Goal: Book appointment/travel/reservation

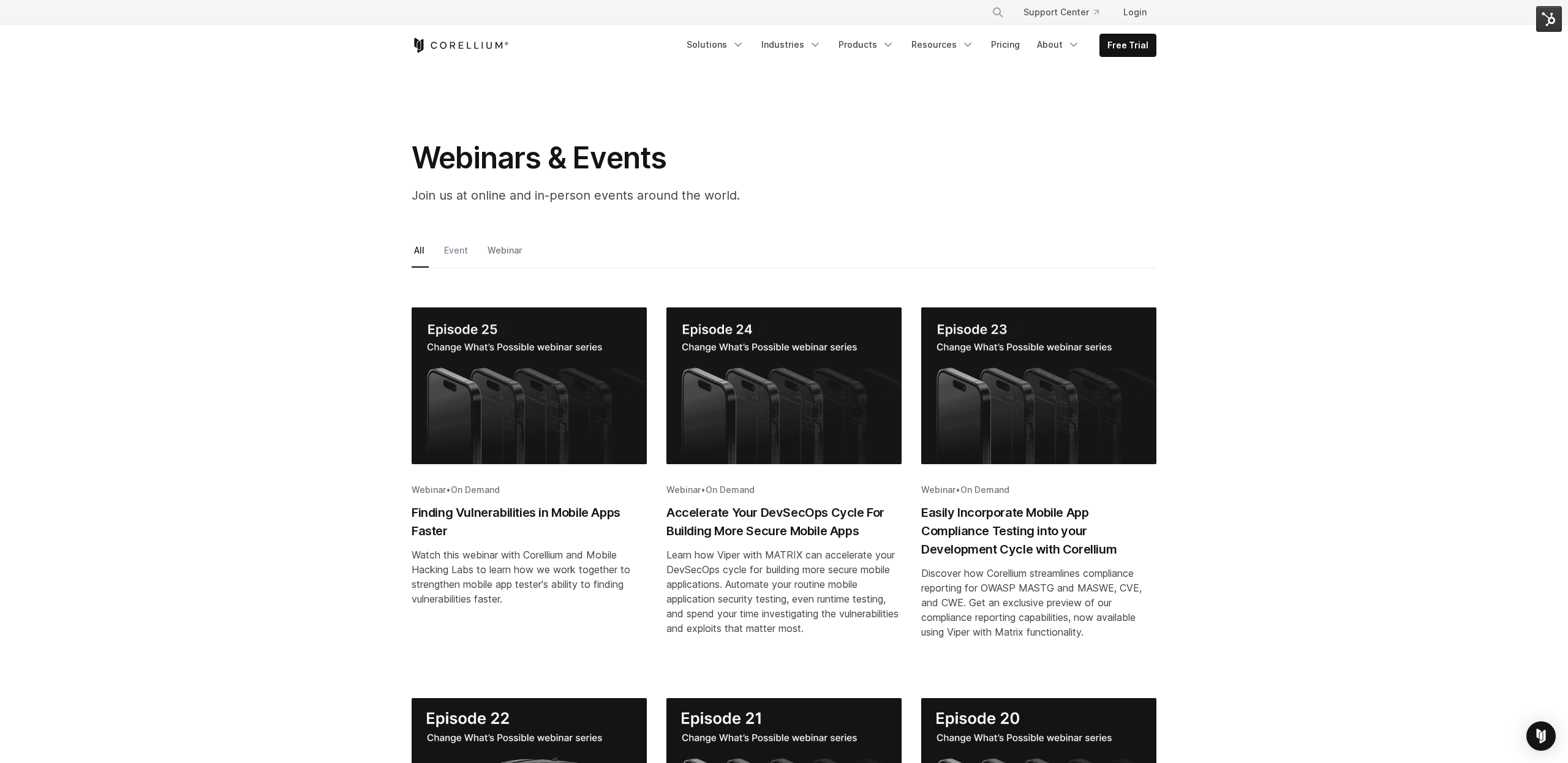
click at [463, 248] on link "Event" at bounding box center [457, 255] width 31 height 26
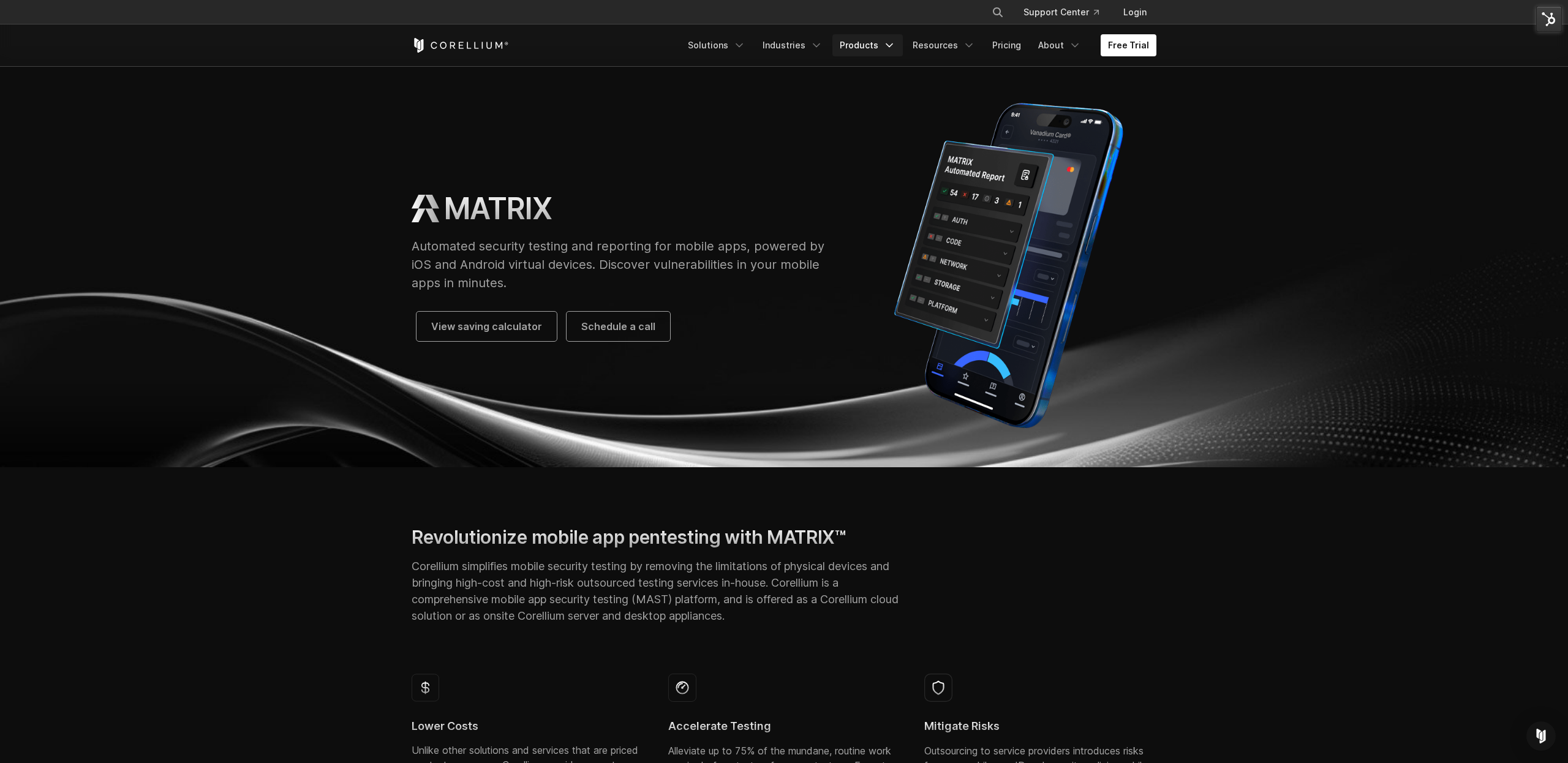
click at [883, 47] on link "Products" at bounding box center [867, 45] width 70 height 22
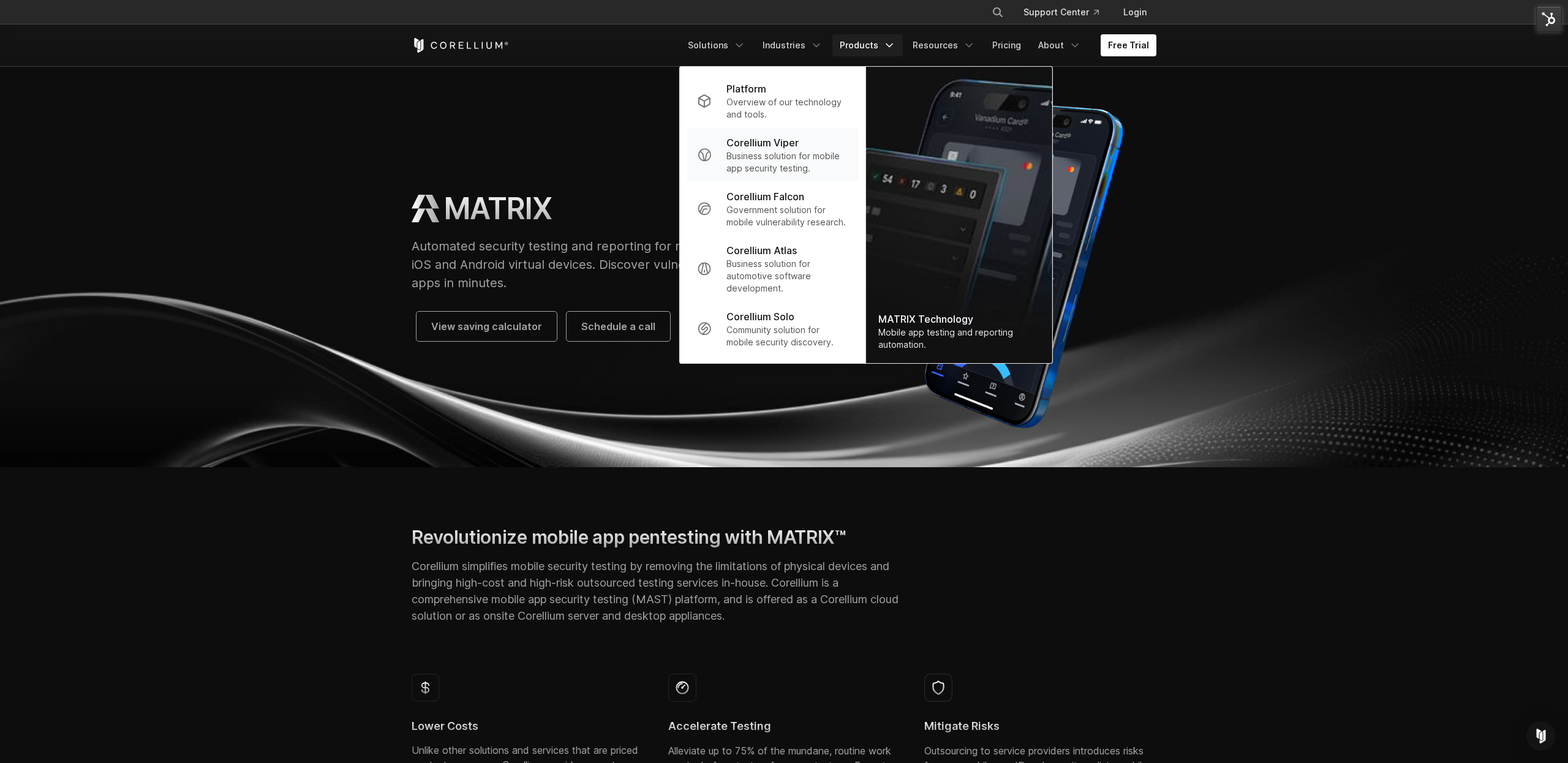
click at [778, 146] on p "Corellium Viper" at bounding box center [762, 142] width 73 height 15
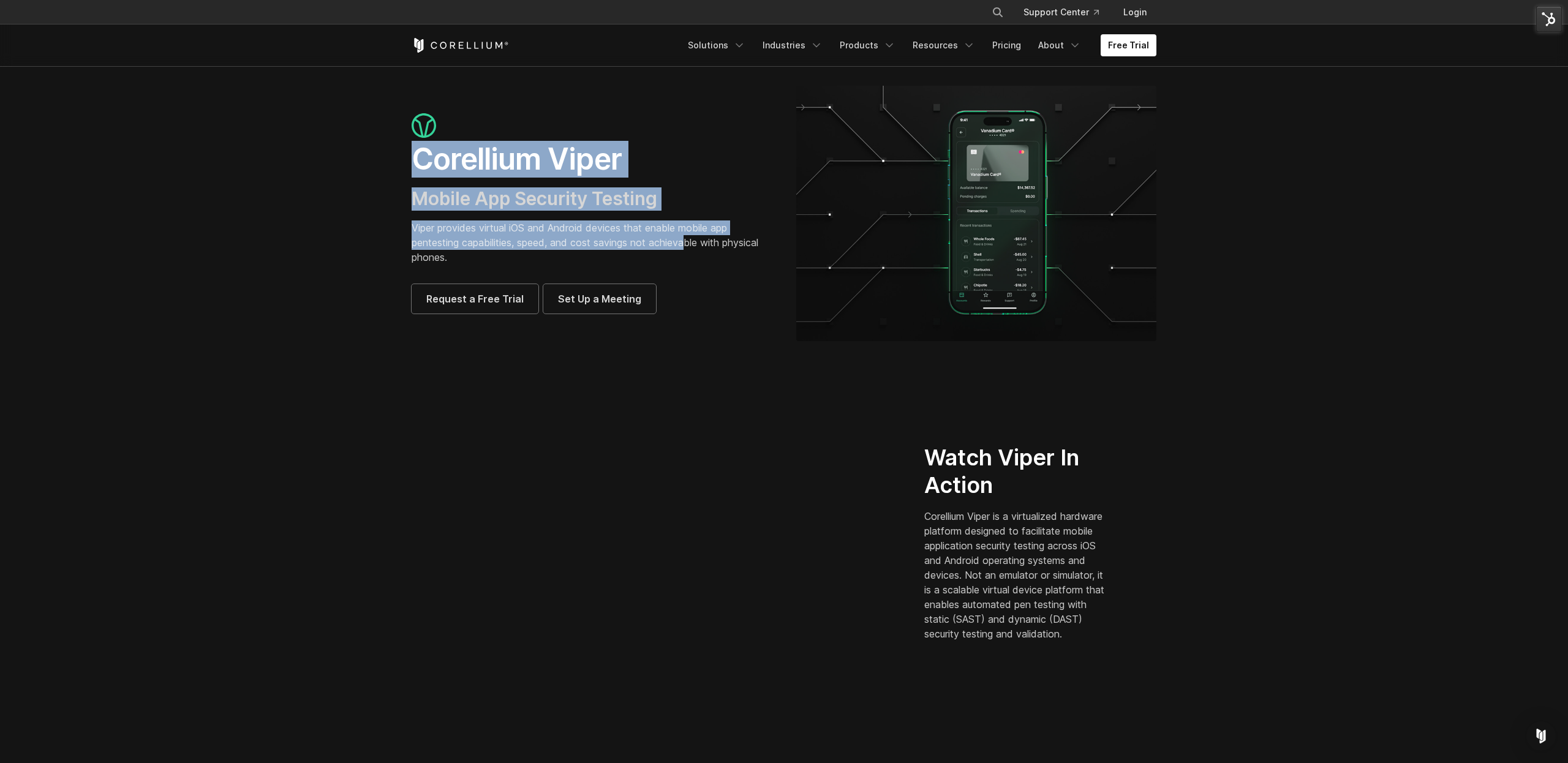
drag, startPoint x: 412, startPoint y: 153, endPoint x: 692, endPoint y: 244, distance: 294.4
click at [692, 244] on div "Corellium Viper Mobile App Security Testing Viper provides virtual iOS and Andr…" at bounding box center [591, 214] width 360 height 200
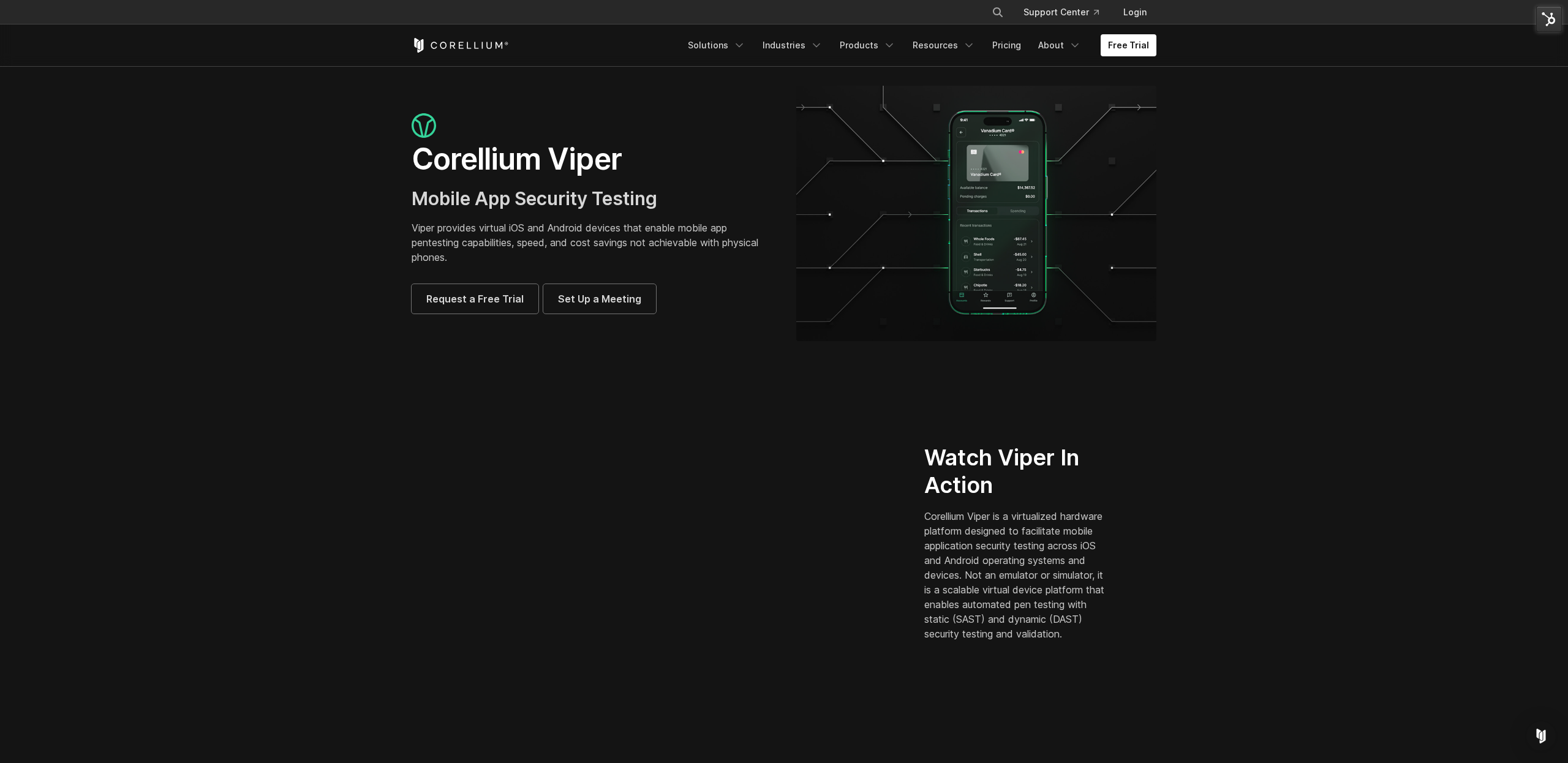
click at [643, 335] on div "Corellium Viper Mobile App Security Testing Viper provides virtual iOS and Andr…" at bounding box center [784, 213] width 769 height 255
drag, startPoint x: 412, startPoint y: 195, endPoint x: 667, endPoint y: 189, distance: 255.1
click at [667, 189] on h3 "Mobile App Security Testing" at bounding box center [591, 198] width 360 height 23
copy span "Mobile App Security Testing"
click at [1270, 382] on section "Watch Viper In Action Corellium Viper is a virtualized hardware platform design…" at bounding box center [784, 548] width 1568 height 354
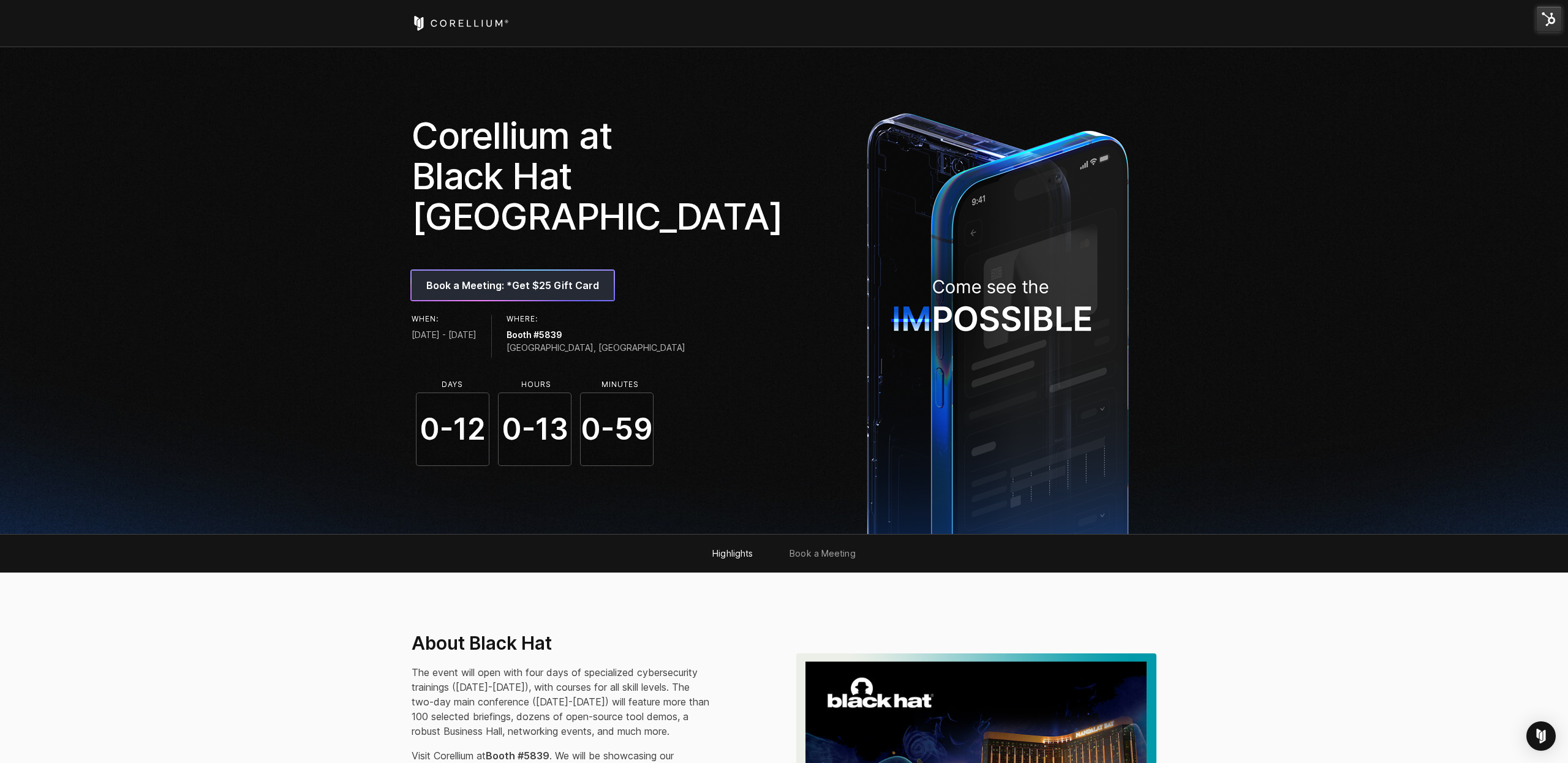
click at [551, 278] on span "Book a Meeting: *Get $25 Gift Card" at bounding box center [513, 285] width 173 height 15
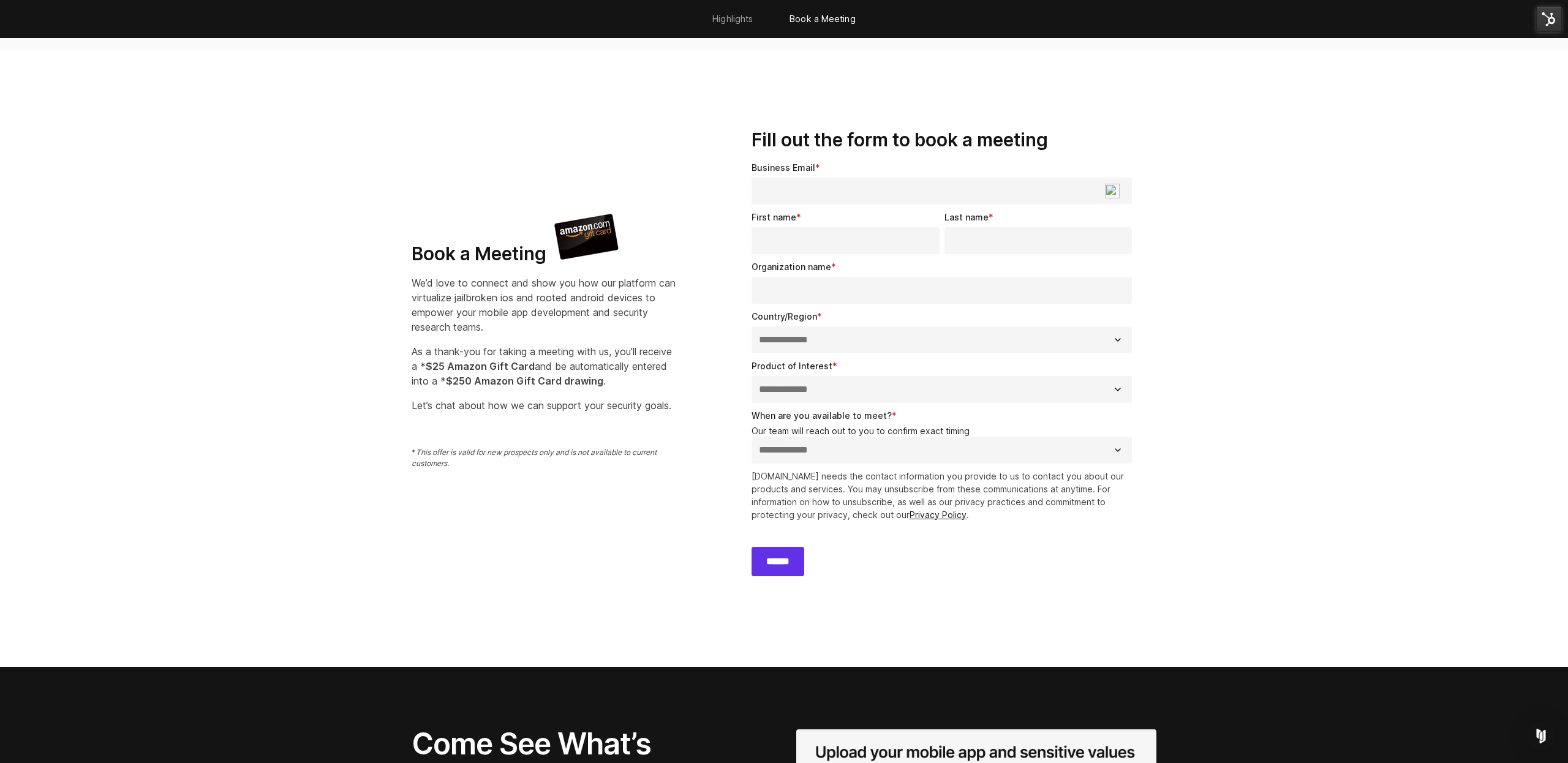
scroll to position [837, 0]
